Goal: Check status

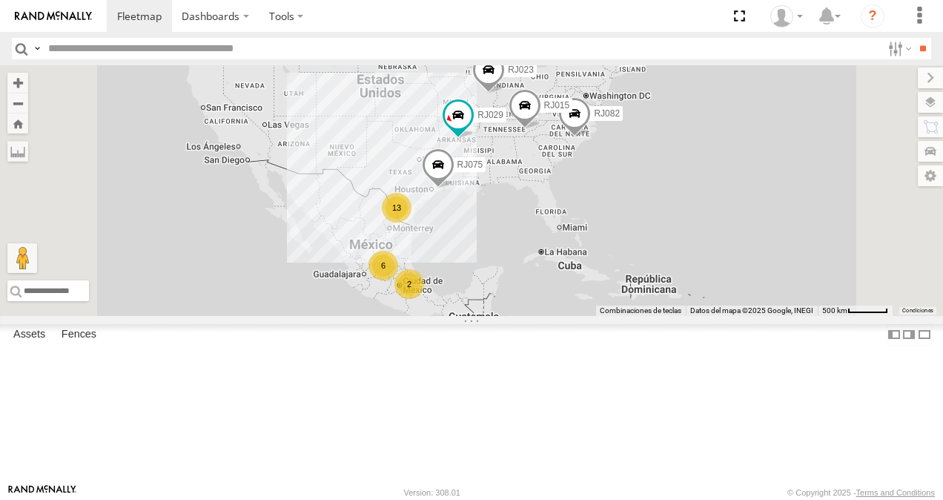
scroll to position [148, 0]
click at [0, 0] on div "RJ046" at bounding box center [0, 0] width 0 height 0
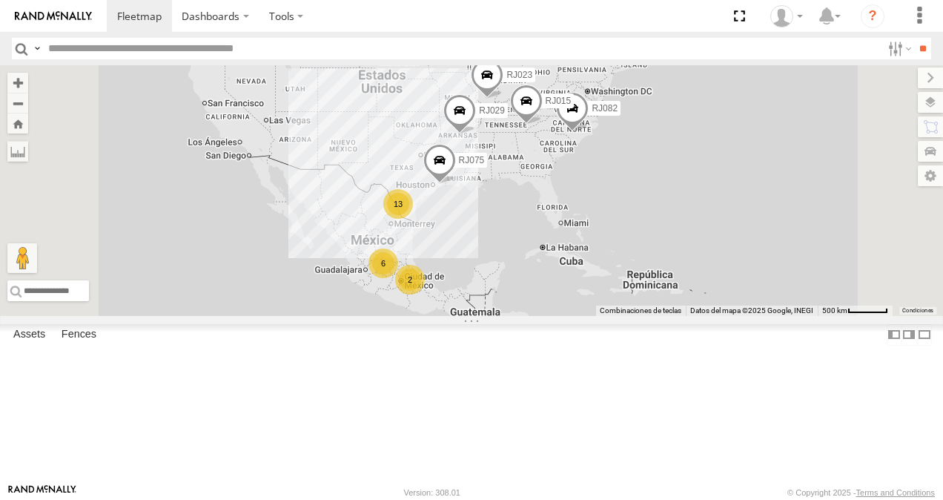
scroll to position [148, 0]
click at [0, 0] on div "XPD GLOBAL" at bounding box center [0, 0] width 0 height 0
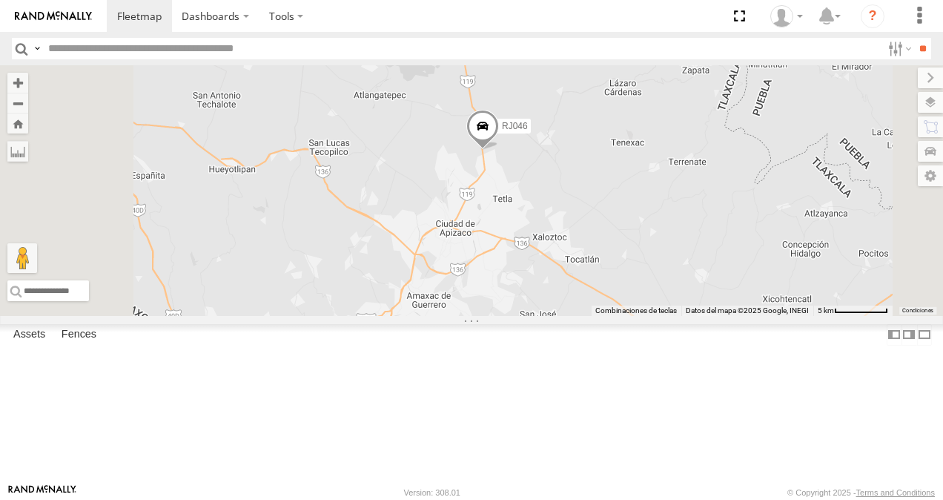
click at [499, 150] on span at bounding box center [482, 130] width 33 height 40
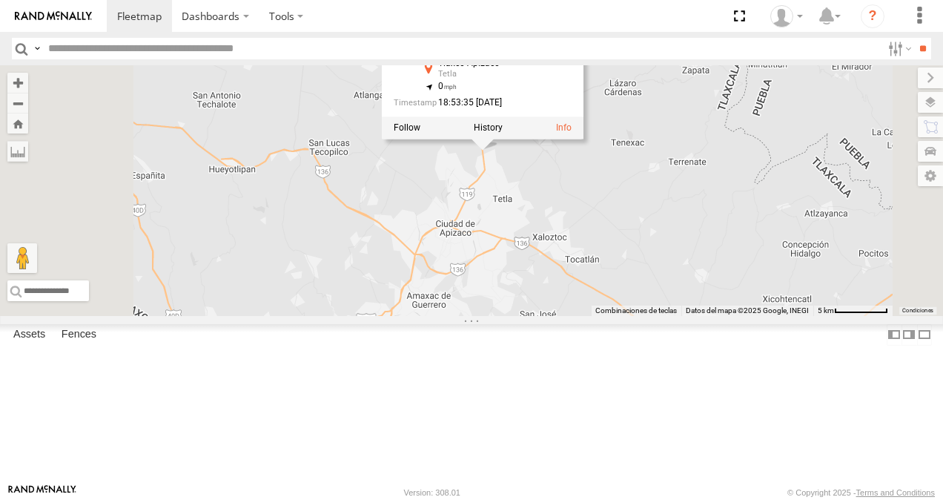
scroll to position [148, 0]
click at [0, 0] on div at bounding box center [0, 0] width 0 height 0
click at [0, 0] on div "RJ046 XPD GLOBAL" at bounding box center [0, 0] width 0 height 0
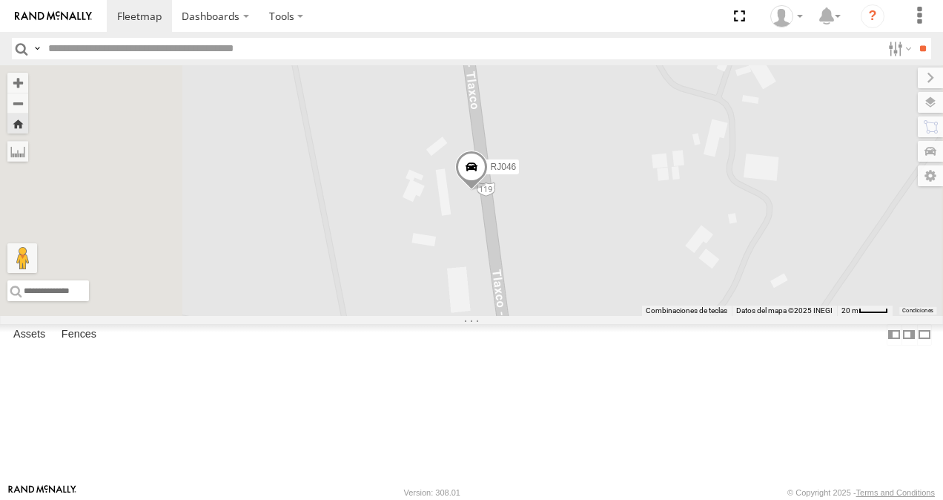
click at [0, 0] on span at bounding box center [0, 0] width 0 height 0
